Goal: Find specific page/section: Locate a particular part of the current website

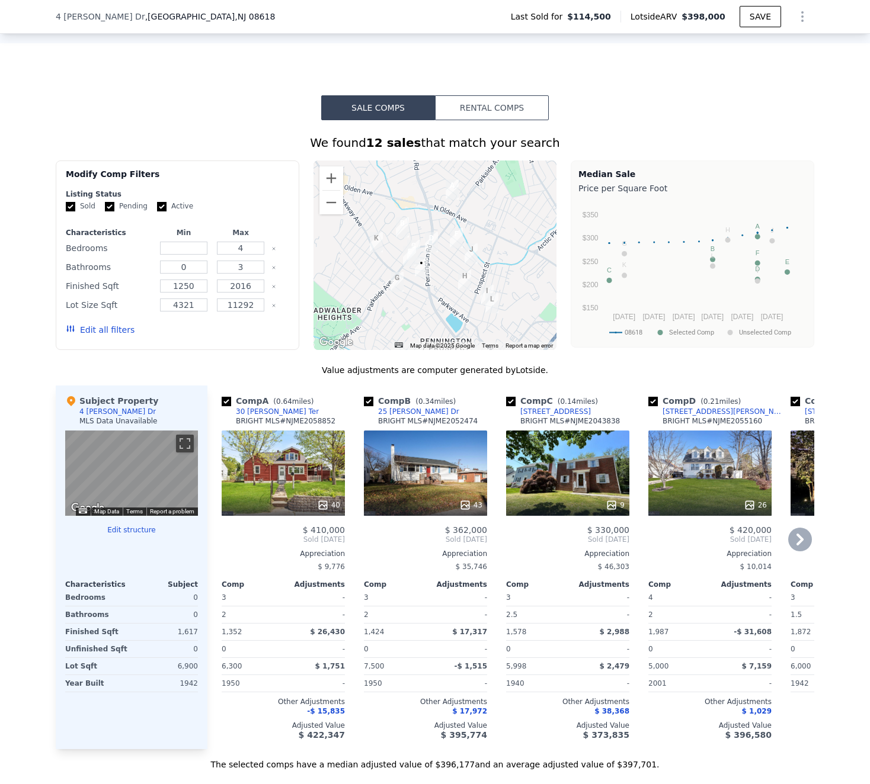
scroll to position [803, 0]
click at [406, 464] on div "43" at bounding box center [425, 472] width 123 height 85
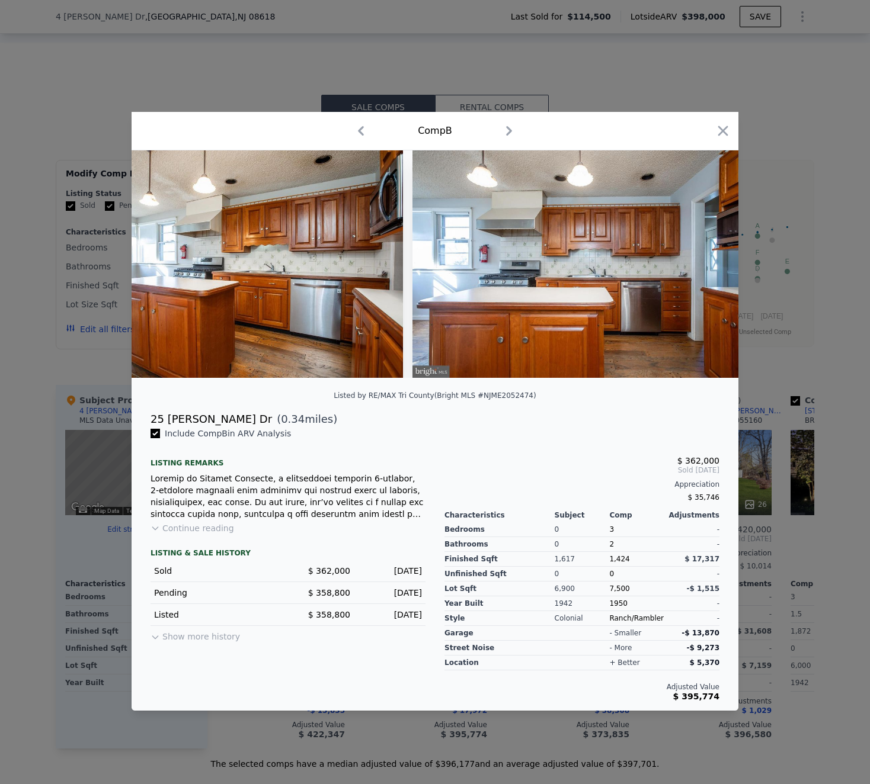
scroll to position [0, 3231]
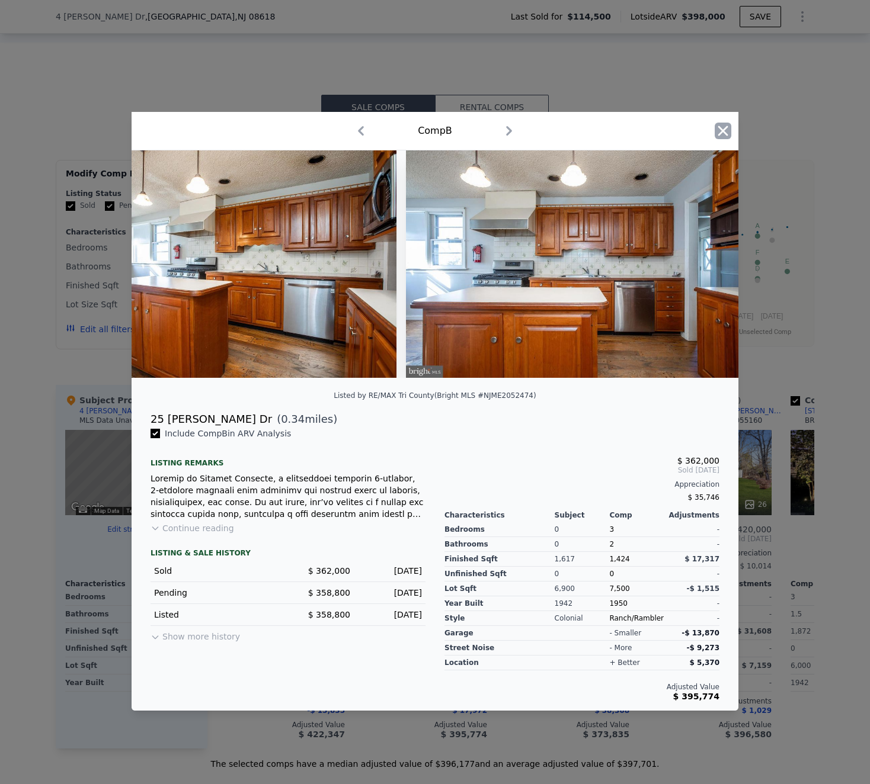
click at [725, 130] on icon "button" at bounding box center [722, 131] width 17 height 17
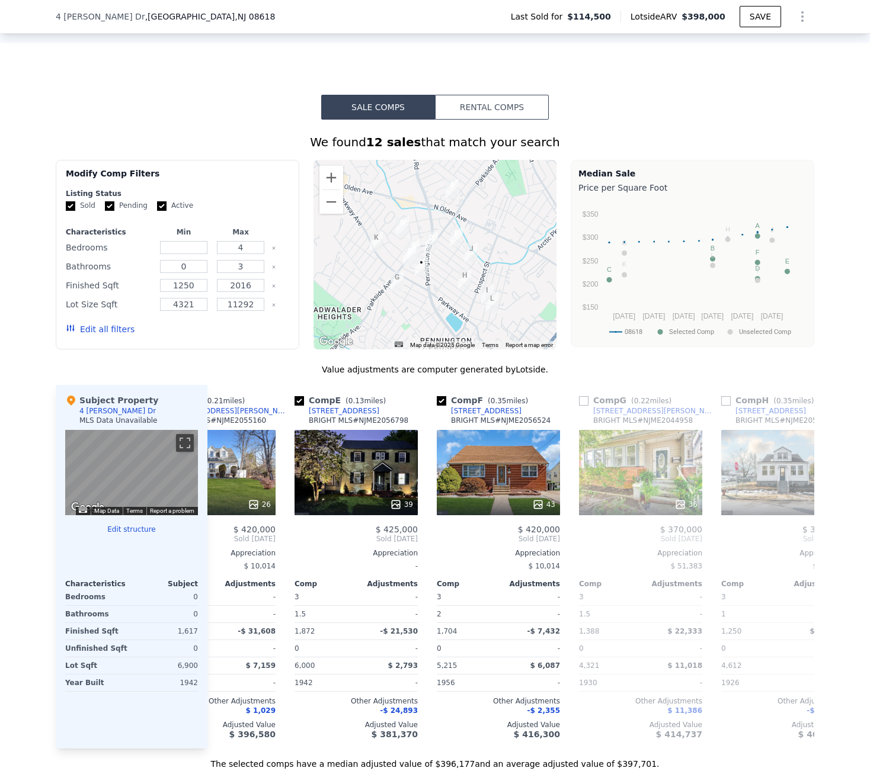
scroll to position [0, 498]
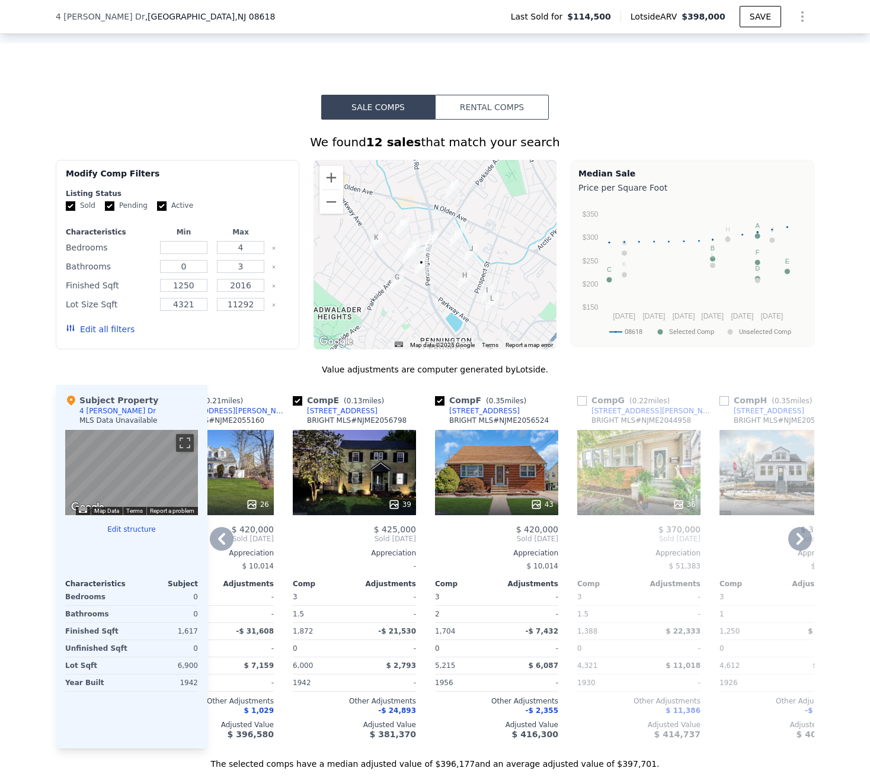
click at [495, 476] on div "43" at bounding box center [496, 472] width 123 height 85
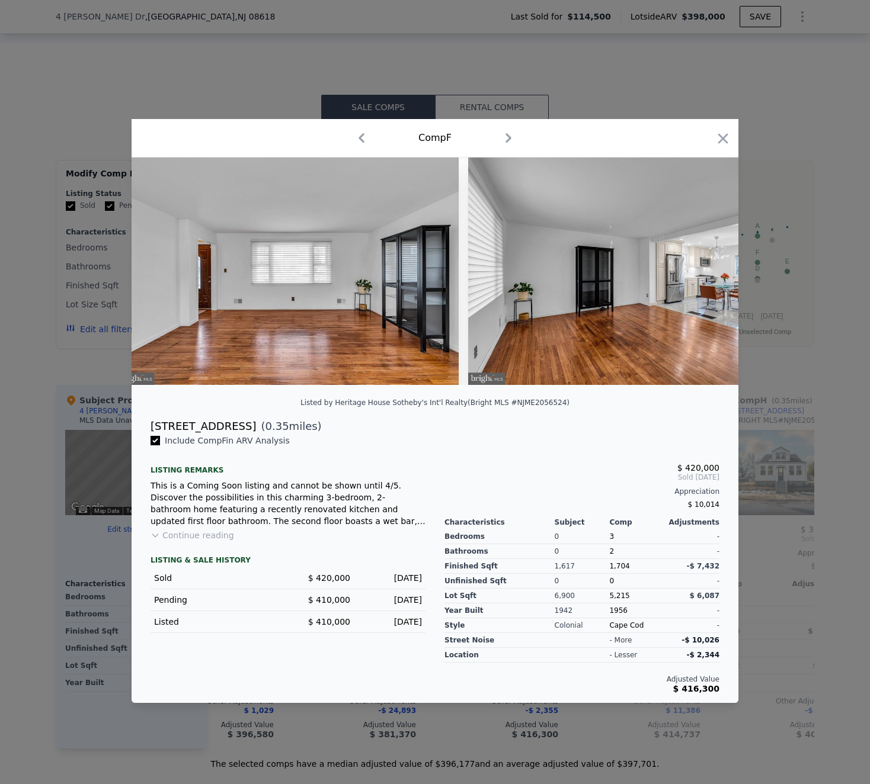
scroll to position [0, 1425]
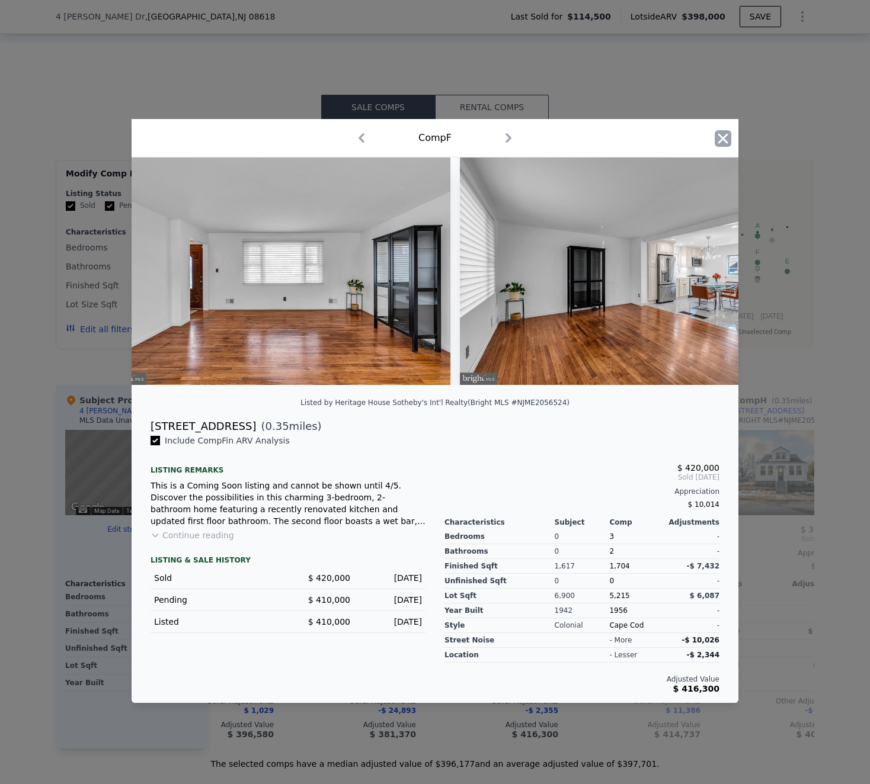
click at [730, 137] on icon "button" at bounding box center [722, 138] width 17 height 17
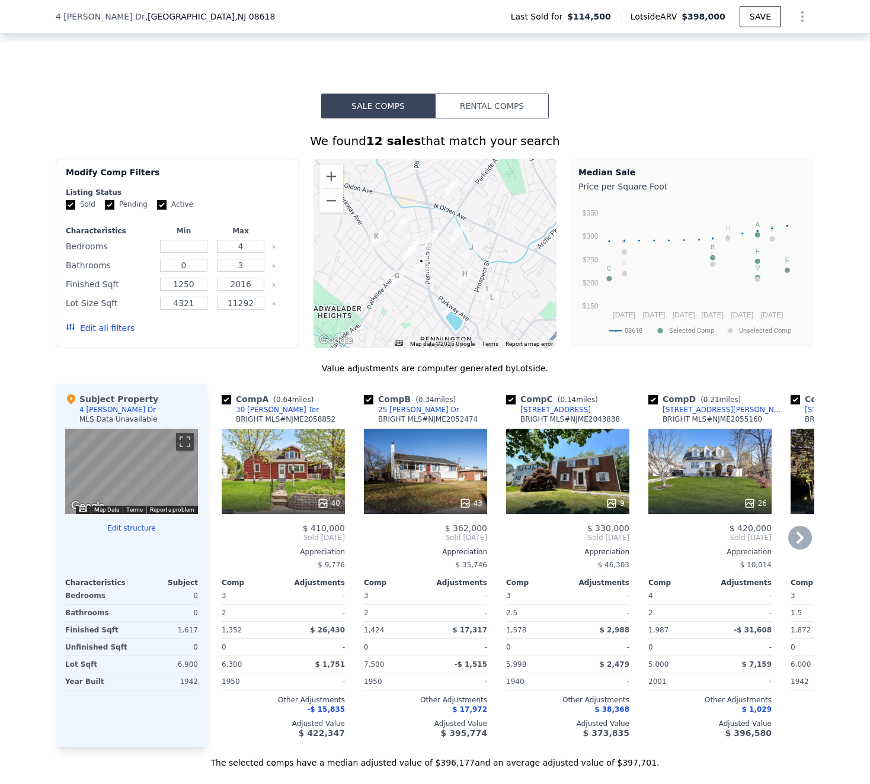
click at [293, 452] on div "40" at bounding box center [283, 471] width 123 height 85
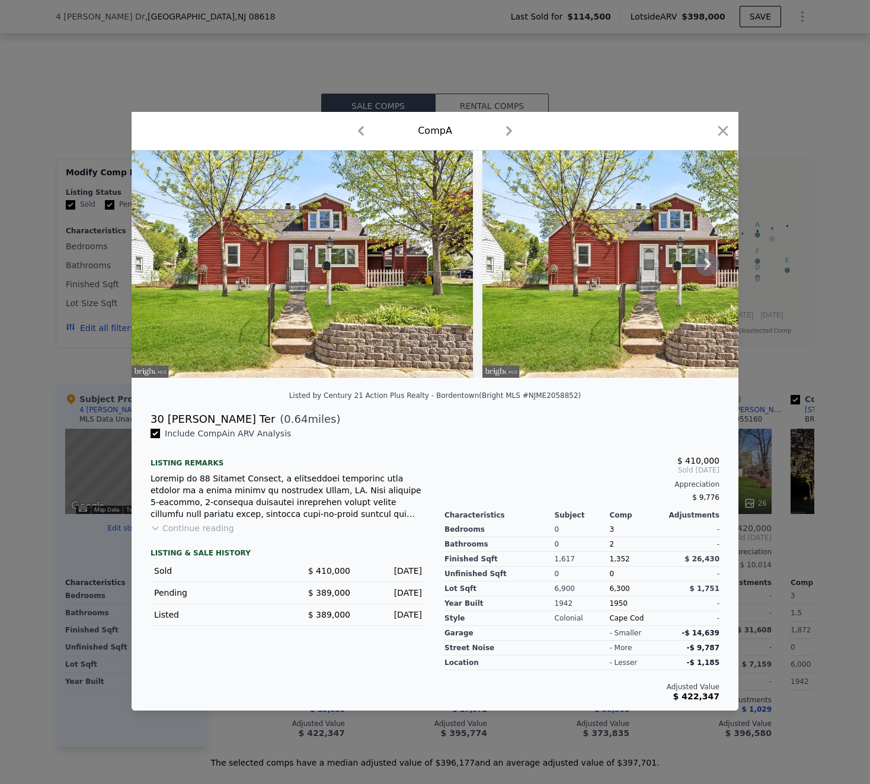
click at [704, 259] on icon at bounding box center [707, 264] width 7 height 12
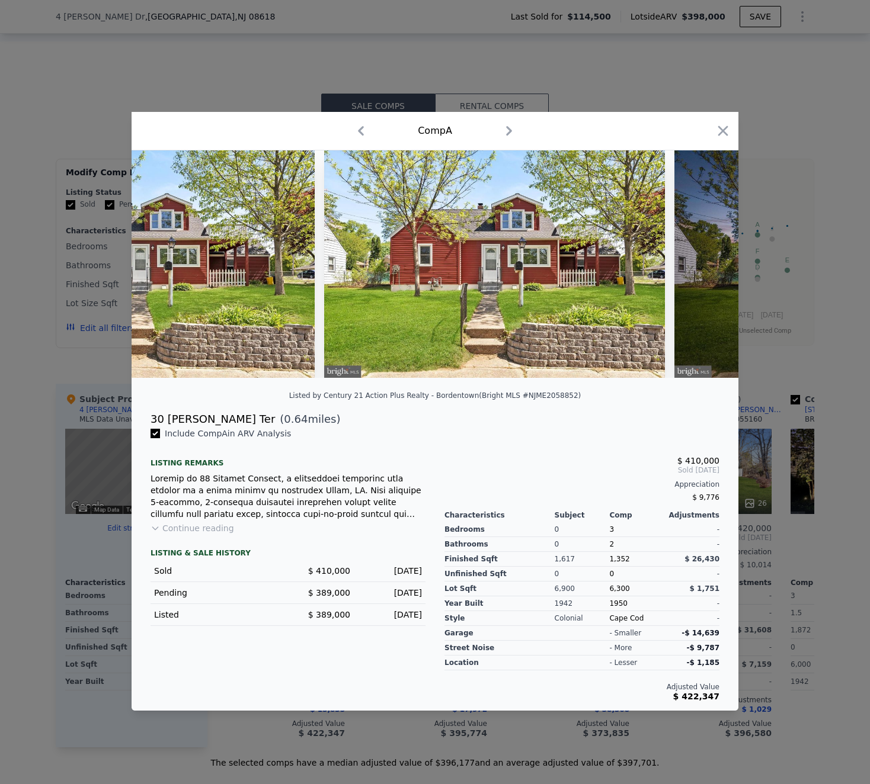
scroll to position [0, 284]
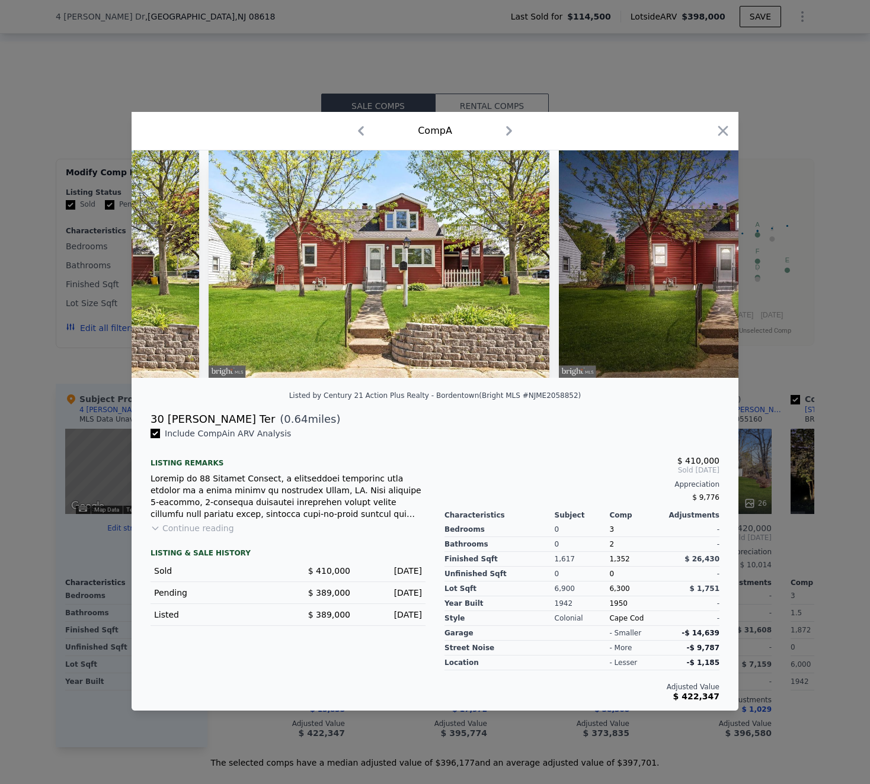
click at [704, 259] on img at bounding box center [729, 263] width 341 height 227
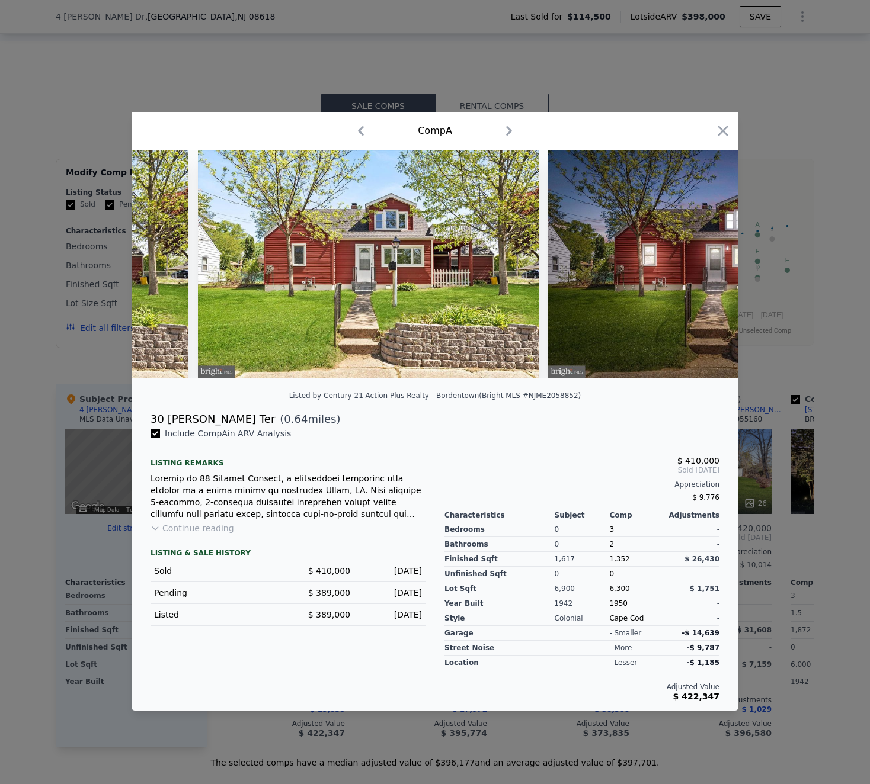
click at [704, 259] on div at bounding box center [435, 263] width 607 height 227
click at [717, 120] on div "Comp A" at bounding box center [435, 131] width 607 height 39
click at [717, 128] on icon "button" at bounding box center [722, 131] width 17 height 17
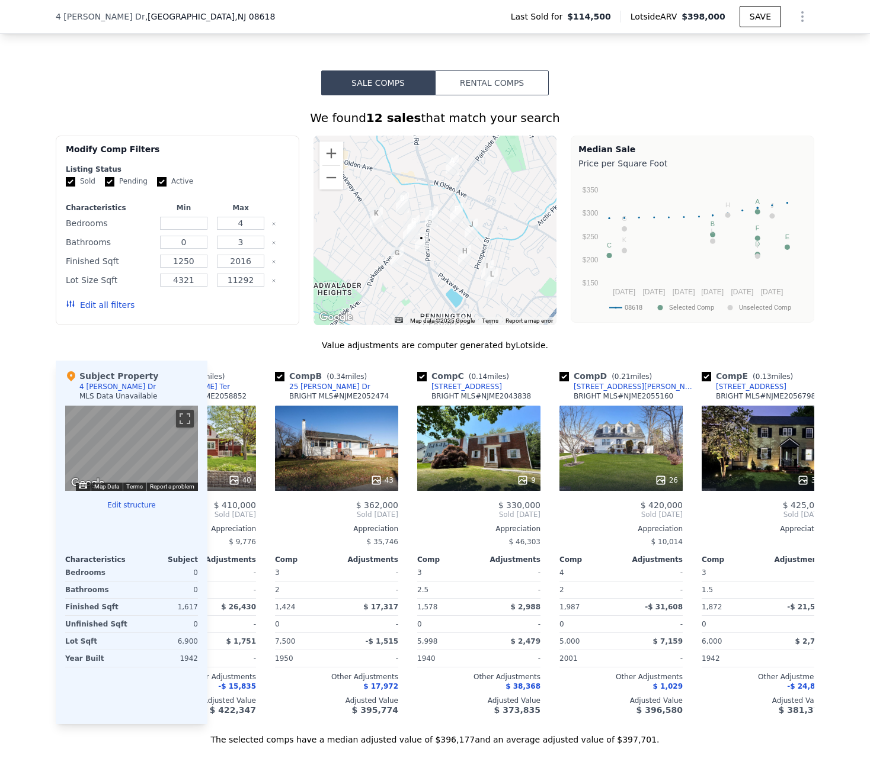
scroll to position [0, 90]
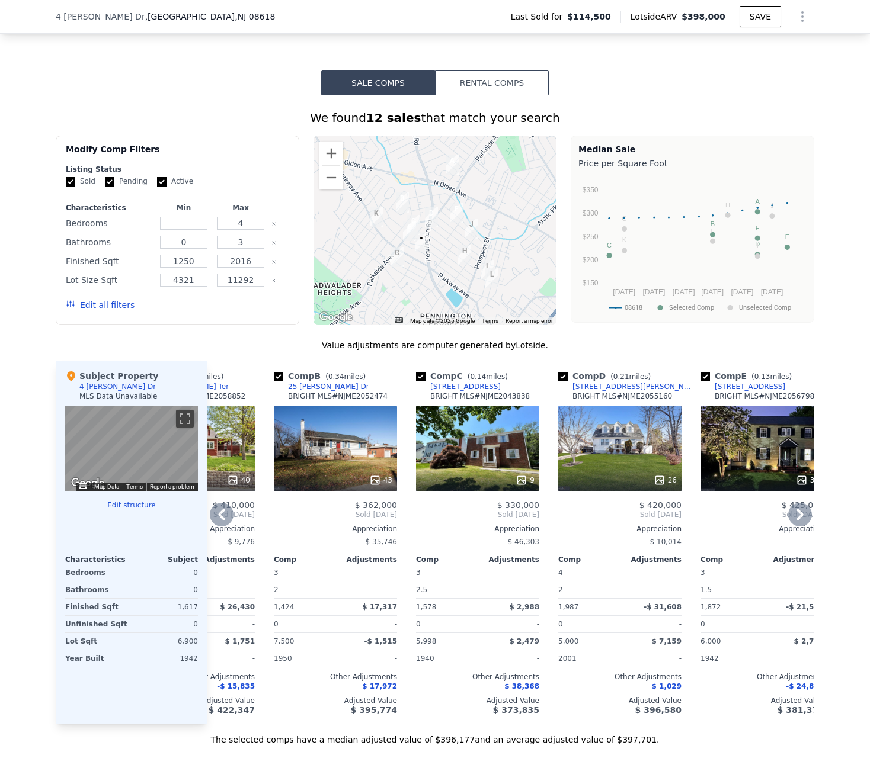
click at [486, 448] on div "9" at bounding box center [477, 448] width 123 height 85
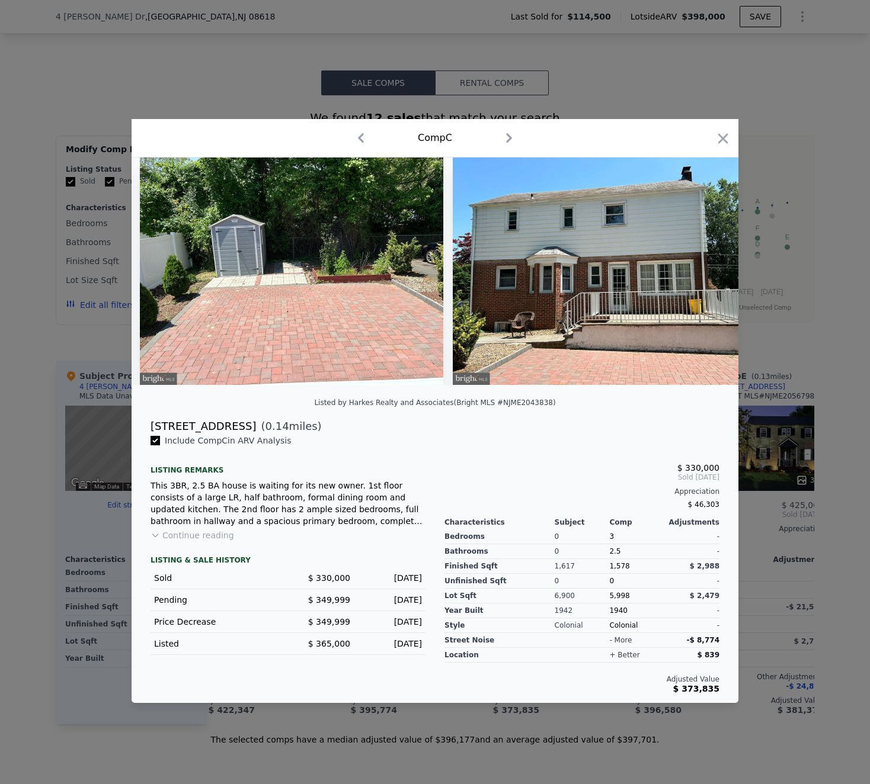
scroll to position [0, 2155]
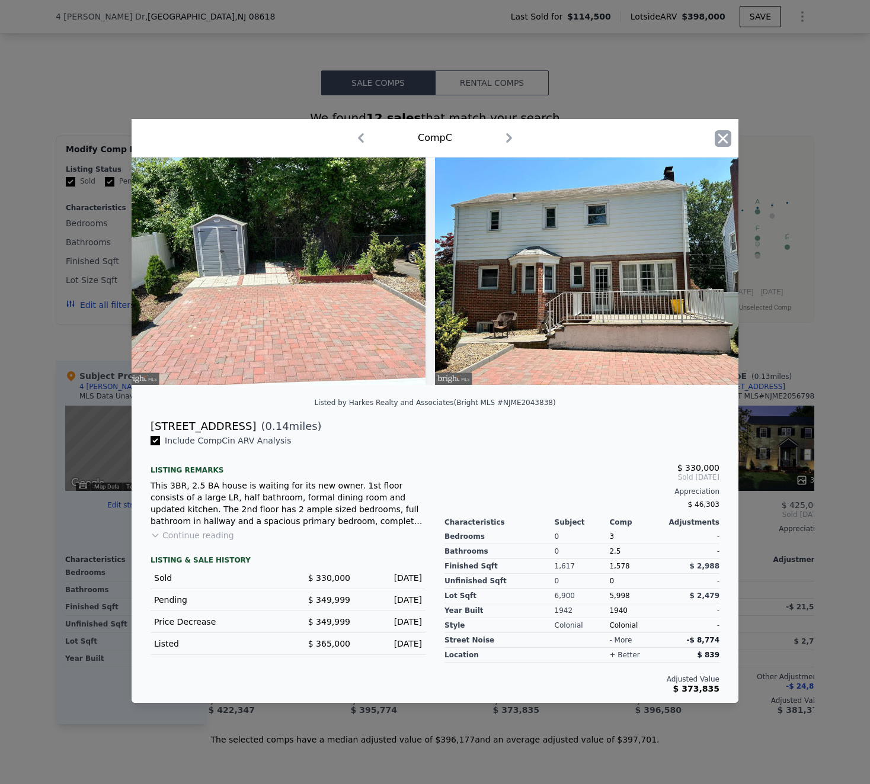
click at [724, 139] on icon "button" at bounding box center [723, 138] width 10 height 10
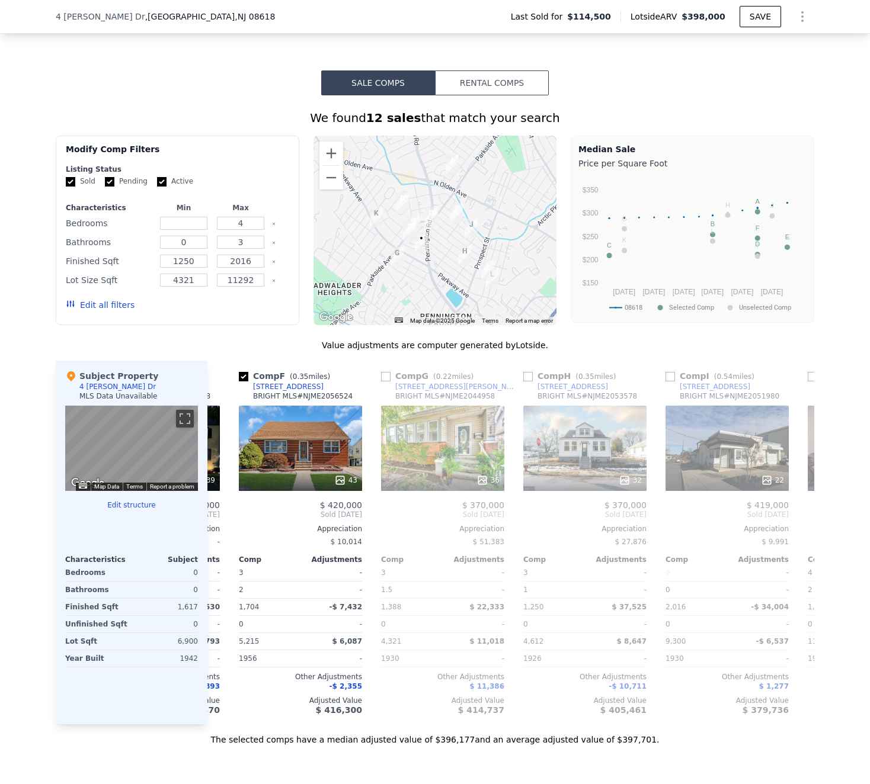
scroll to position [0, 698]
